Goal: Information Seeking & Learning: Learn about a topic

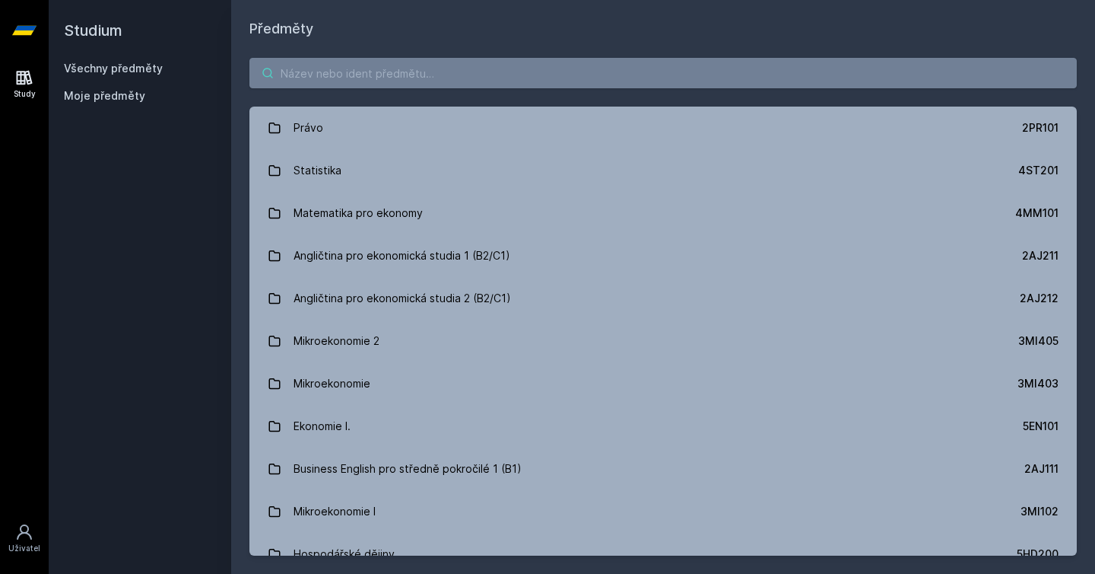
click at [384, 77] on input "search" at bounding box center [664, 73] width 828 height 30
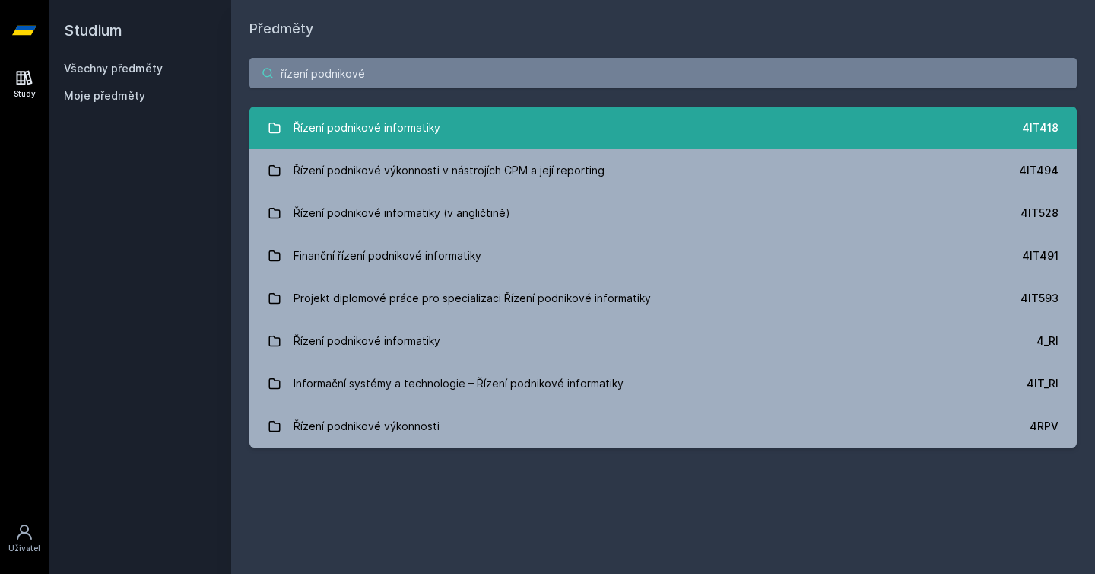
type input "řízení podnikové"
click at [416, 141] on div "Řízení podnikové informatiky" at bounding box center [367, 128] width 147 height 30
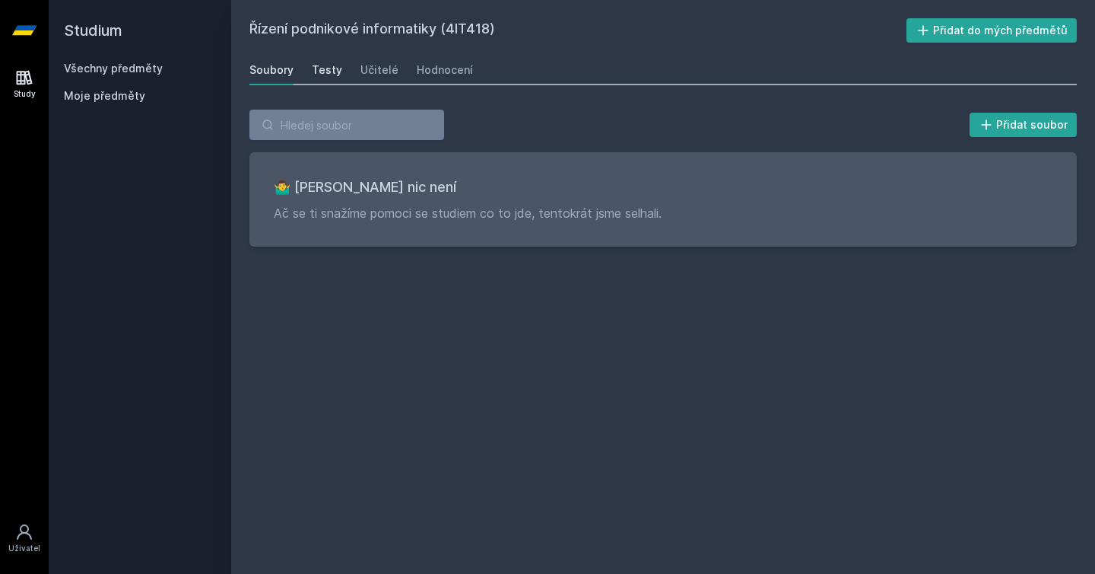
click at [326, 77] on link "Testy" at bounding box center [327, 70] width 30 height 30
click at [377, 72] on div "Učitelé" at bounding box center [380, 69] width 38 height 15
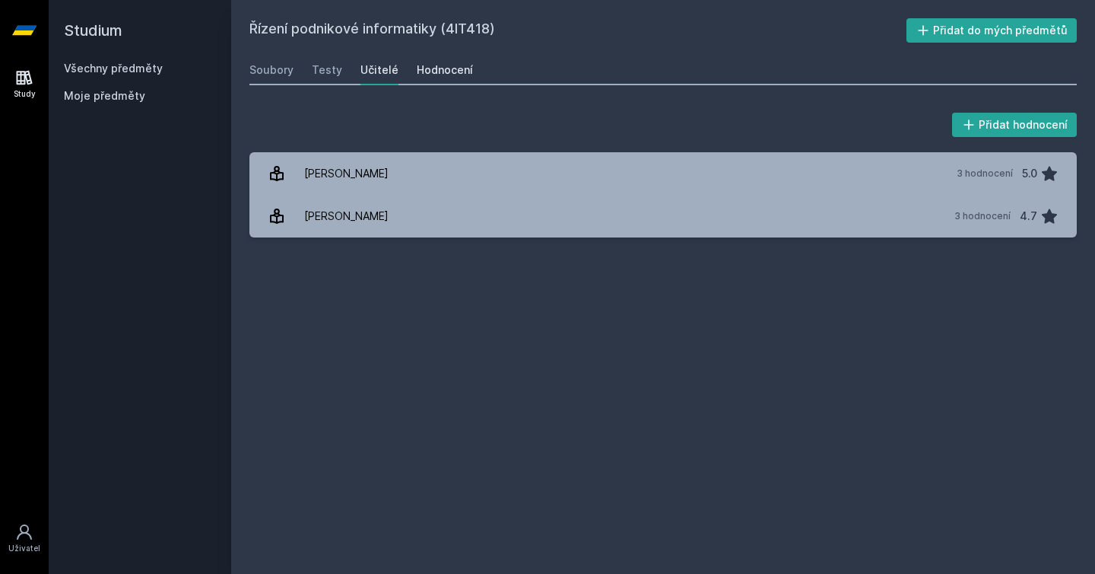
click at [431, 68] on div "Hodnocení" at bounding box center [445, 69] width 56 height 15
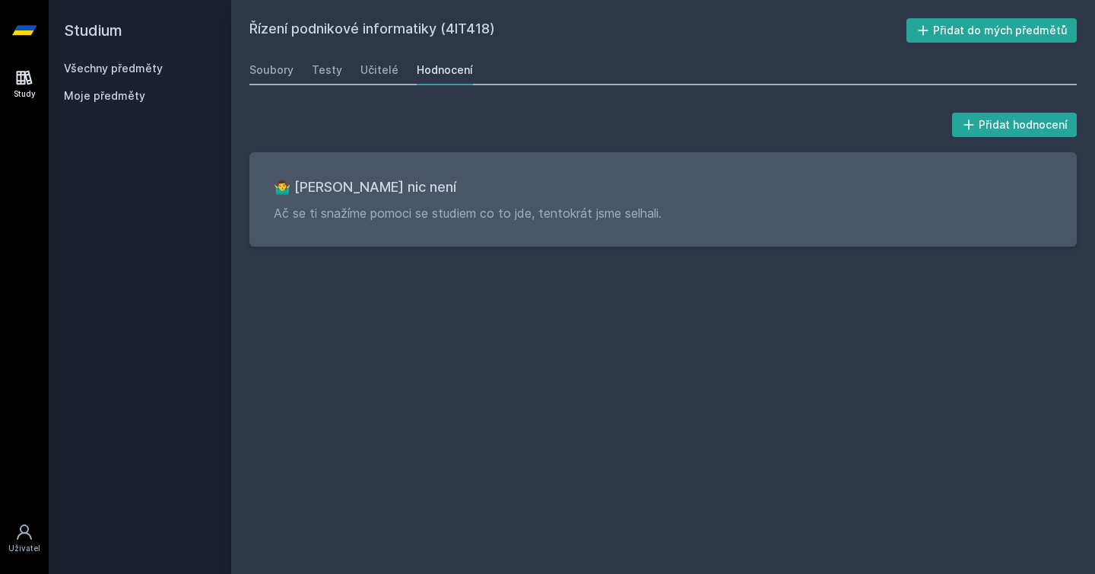
click at [397, 69] on div "Soubory Testy Učitelé Hodnocení" at bounding box center [664, 70] width 828 height 30
click at [393, 70] on div "Soubory Testy Učitelé Hodnocení" at bounding box center [664, 70] width 828 height 30
click at [385, 72] on div "Učitelé" at bounding box center [380, 69] width 38 height 15
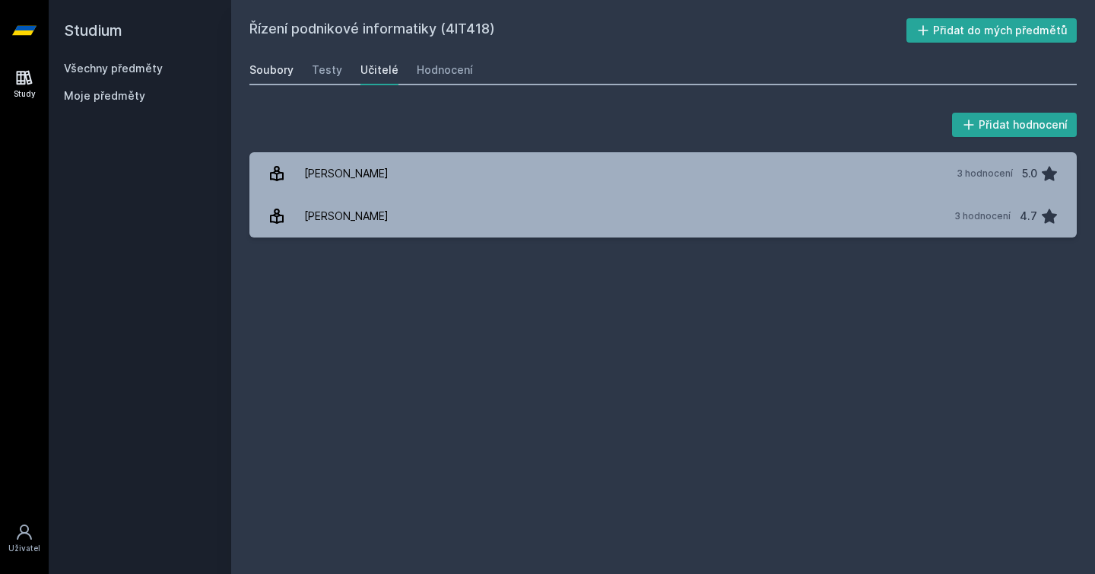
click at [269, 78] on link "Soubory" at bounding box center [272, 70] width 44 height 30
